Goal: Task Accomplishment & Management: Use online tool/utility

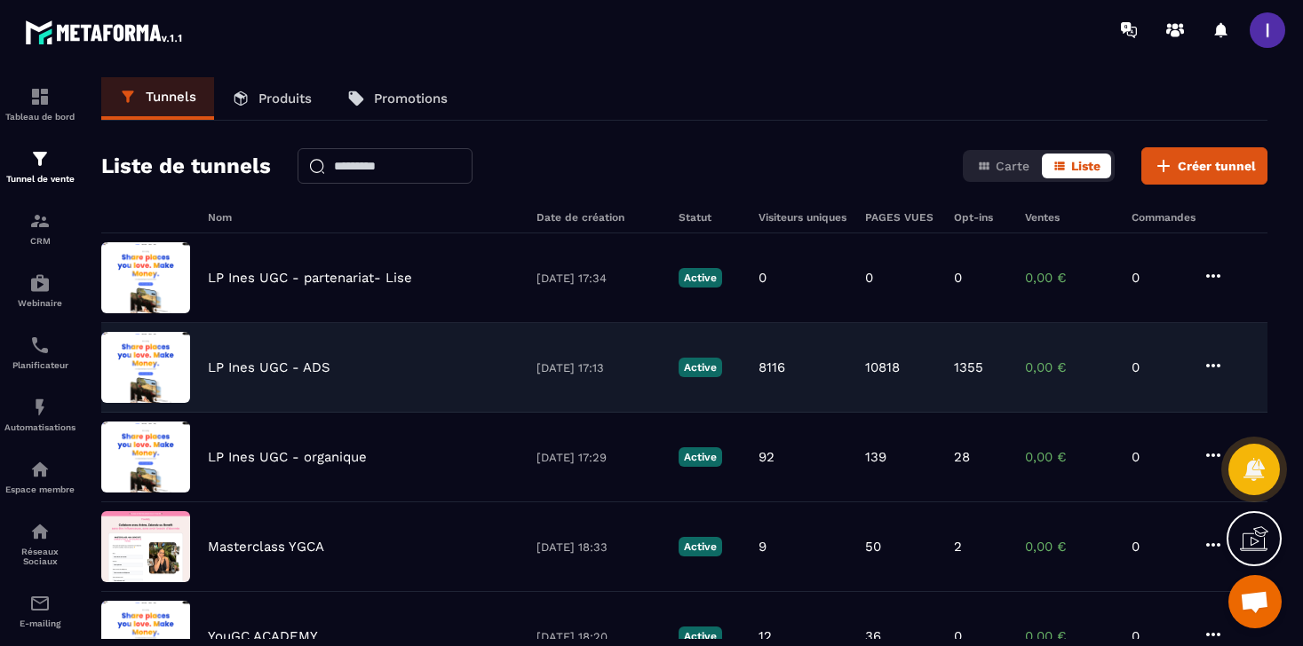
click at [286, 365] on p "LP Ines UGC - ADS" at bounding box center [269, 368] width 123 height 16
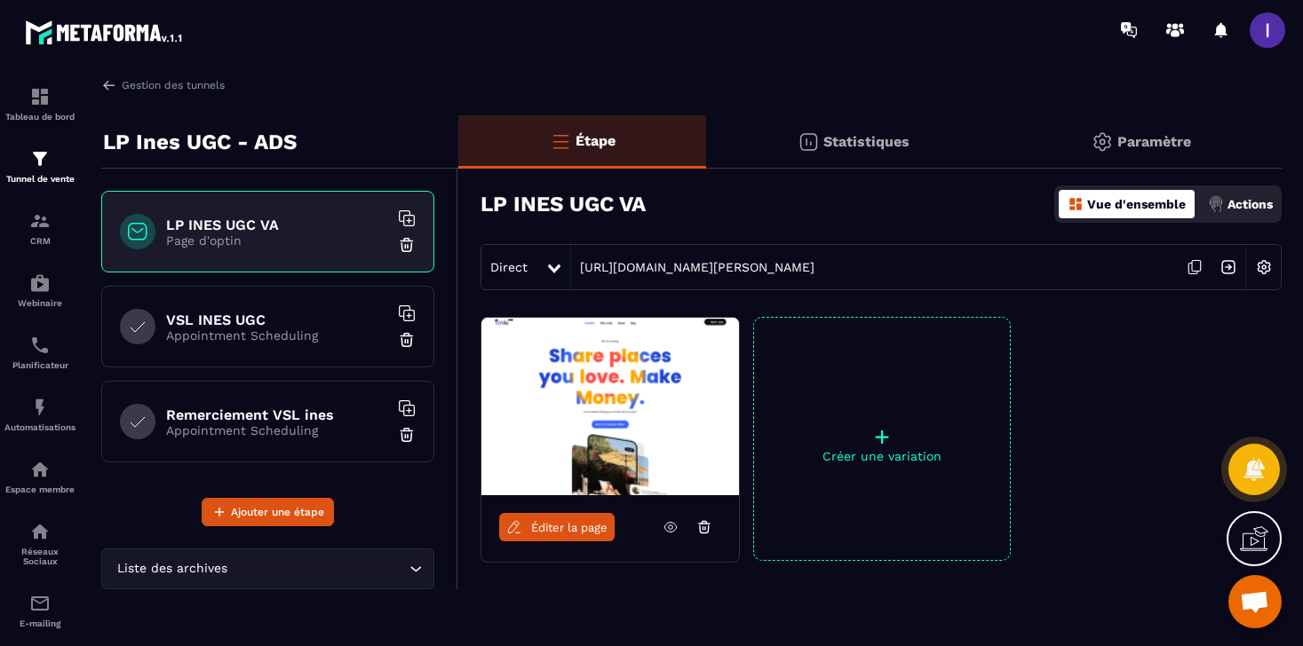
click at [283, 342] on div "VSL INES UGC Appointment Scheduling" at bounding box center [267, 327] width 333 height 82
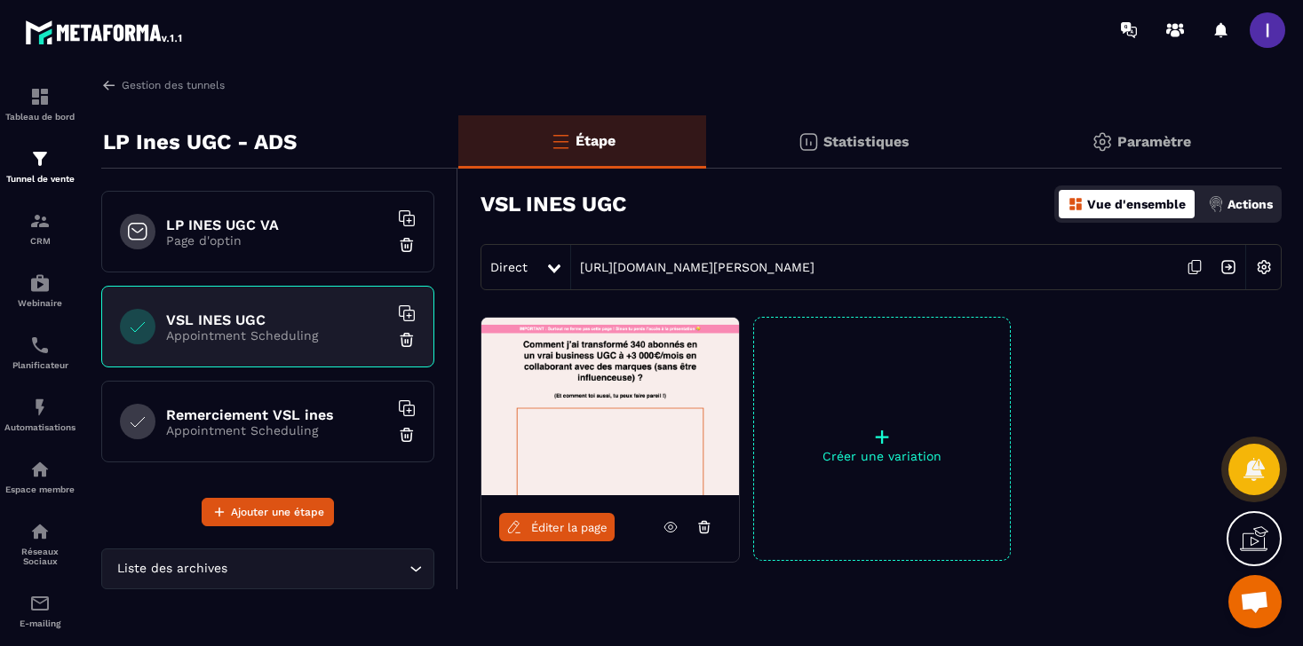
click at [589, 531] on span "Éditer la page" at bounding box center [569, 527] width 76 height 13
